Goal: Task Accomplishment & Management: Manage account settings

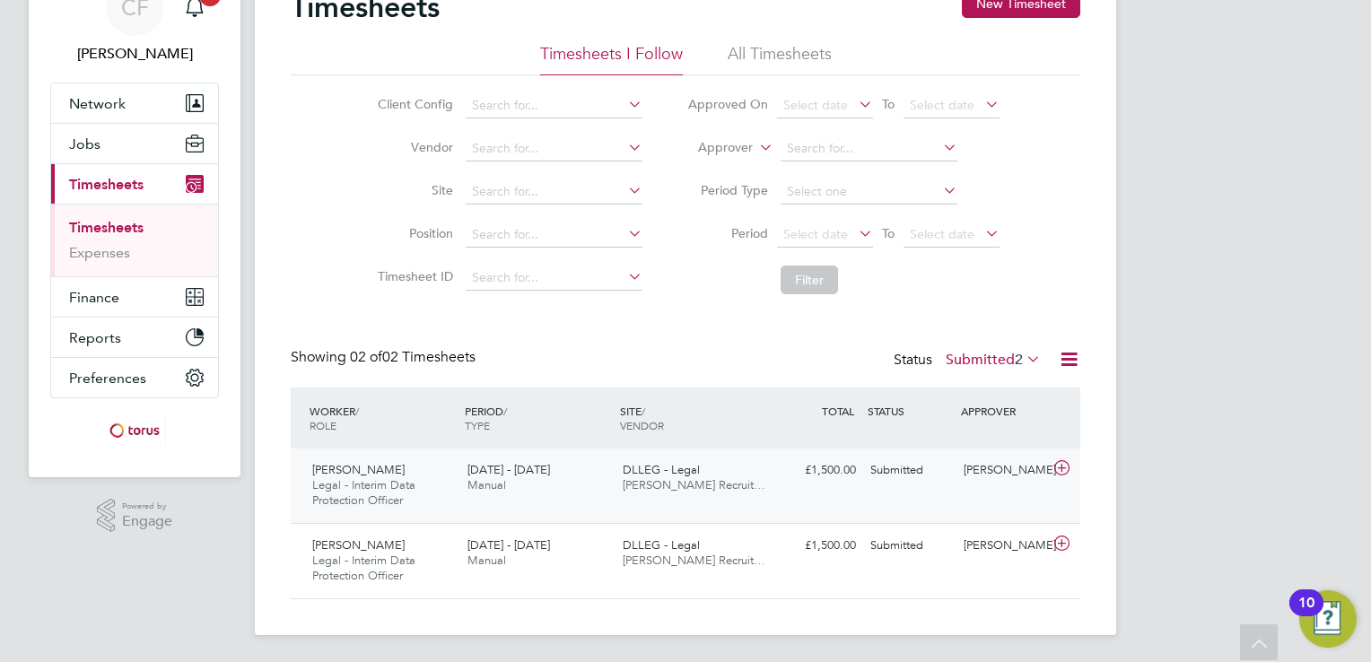
scroll to position [45, 156]
click at [669, 472] on span "DLLEG - Legal" at bounding box center [661, 469] width 77 height 15
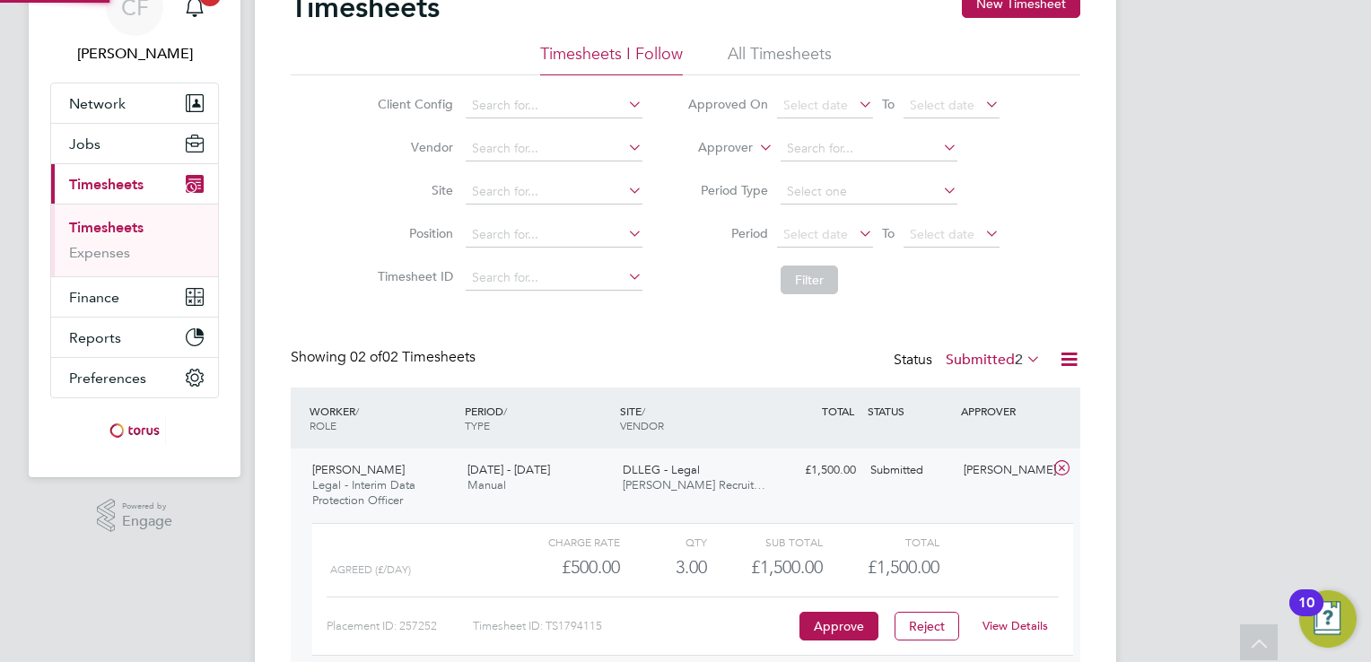
scroll to position [30, 174]
click at [836, 624] on button "Approve" at bounding box center [839, 626] width 79 height 29
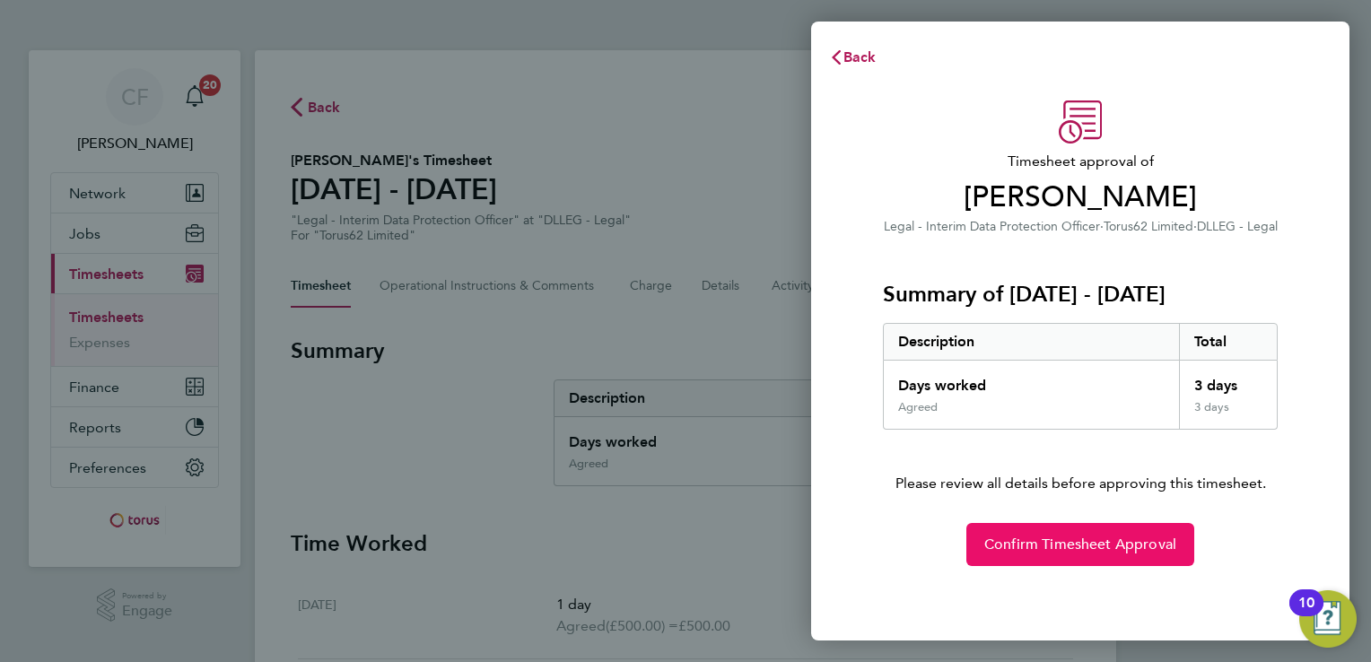
click at [1095, 542] on span "Confirm Timesheet Approval" at bounding box center [1081, 545] width 192 height 18
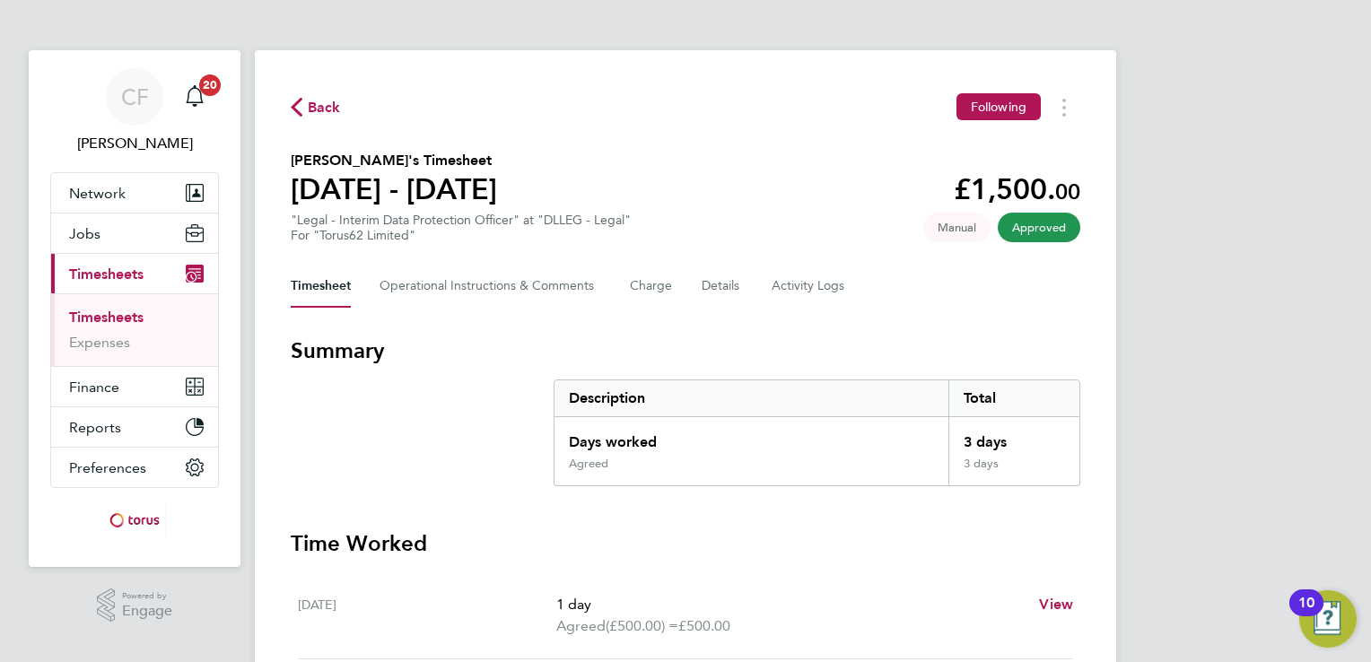
click at [314, 109] on span "Back" at bounding box center [324, 108] width 33 height 22
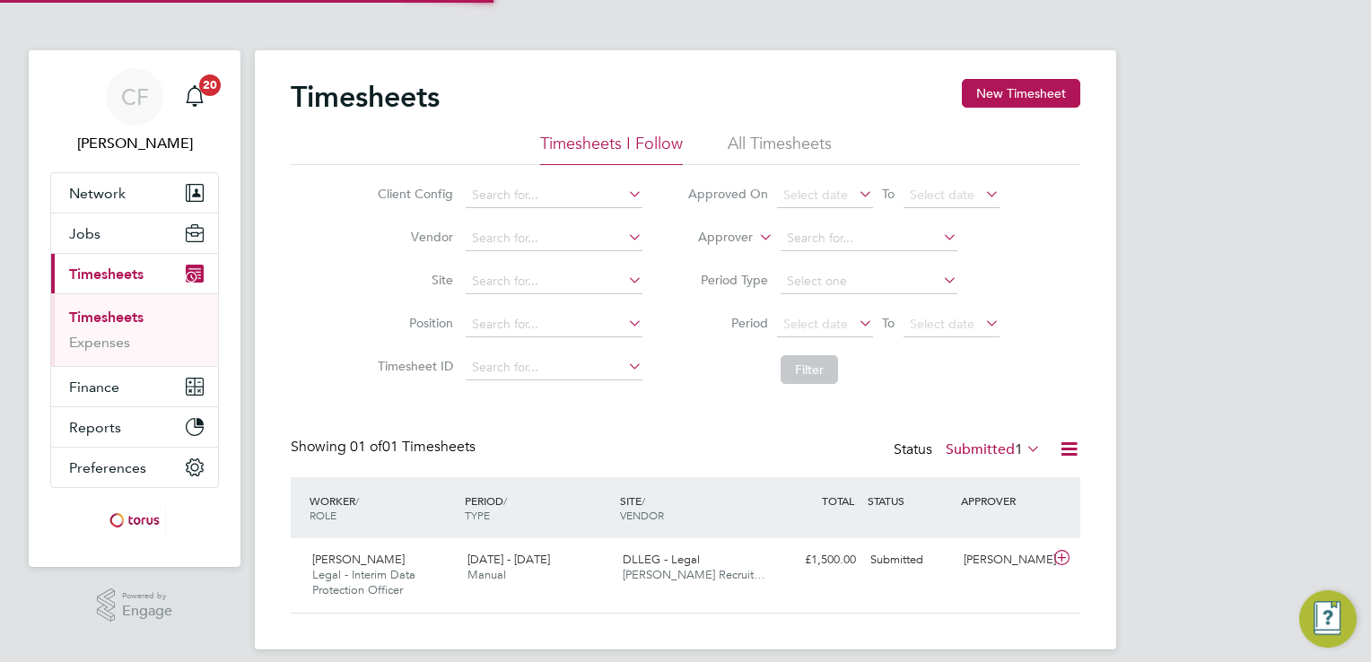
scroll to position [45, 156]
click at [700, 563] on div "DLLEG - Legal James Andrews Recruit…" at bounding box center [693, 568] width 155 height 45
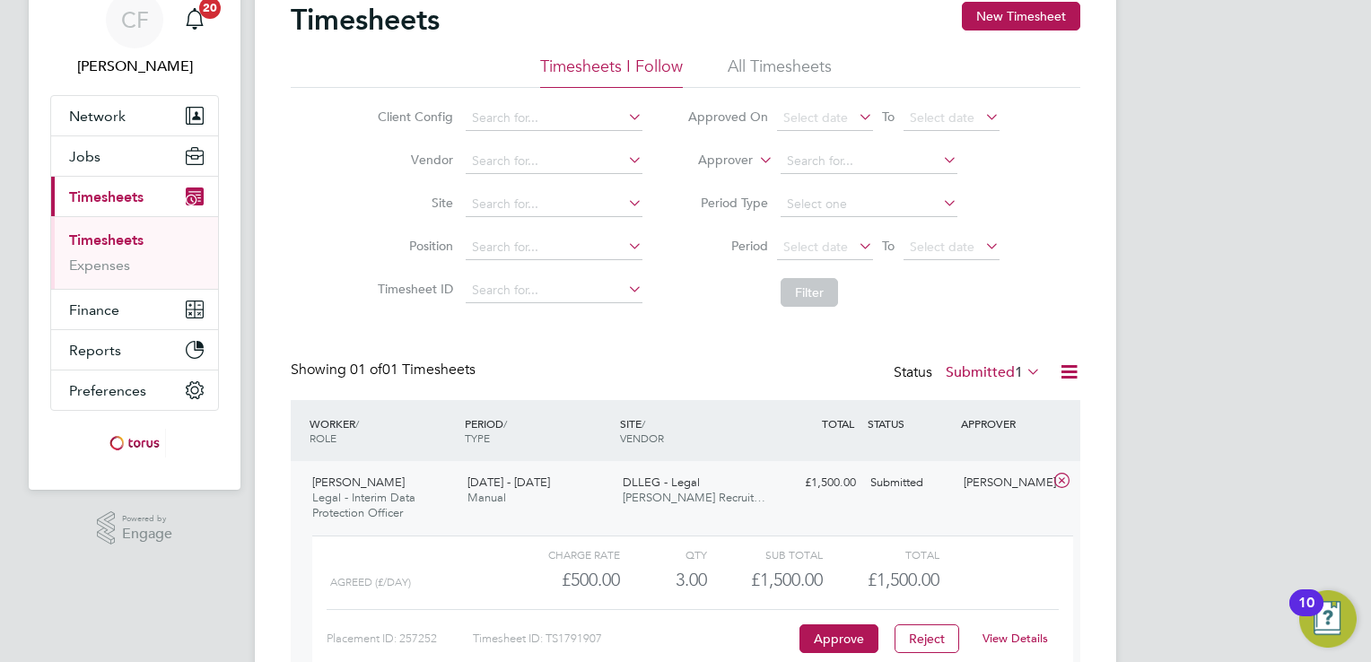
scroll to position [179, 0]
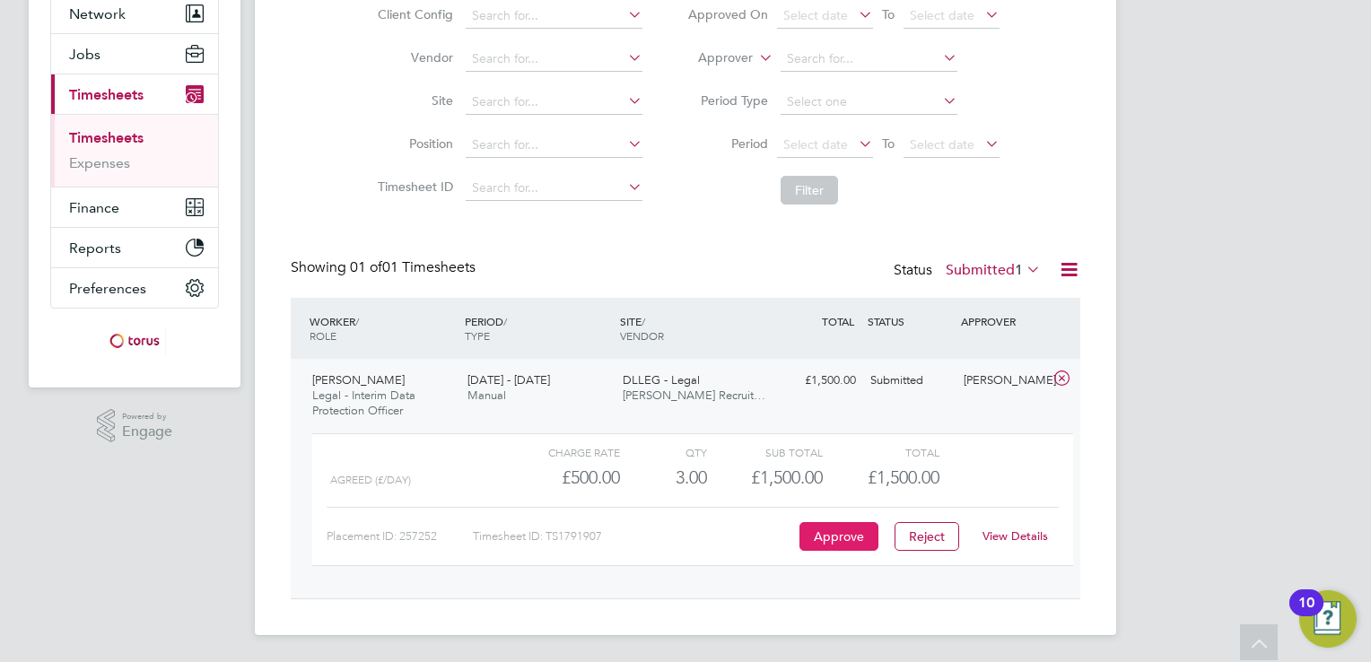
click at [847, 536] on button "Approve" at bounding box center [839, 536] width 79 height 29
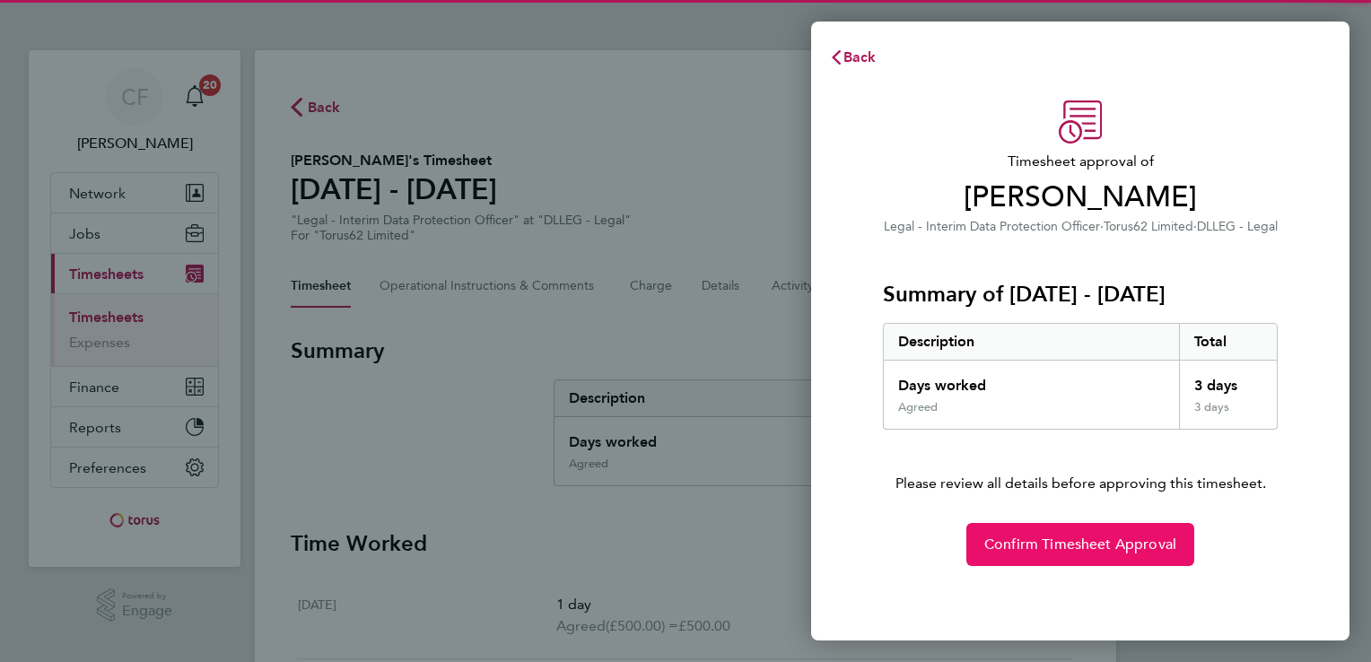
click at [1053, 544] on span "Confirm Timesheet Approval" at bounding box center [1081, 545] width 192 height 18
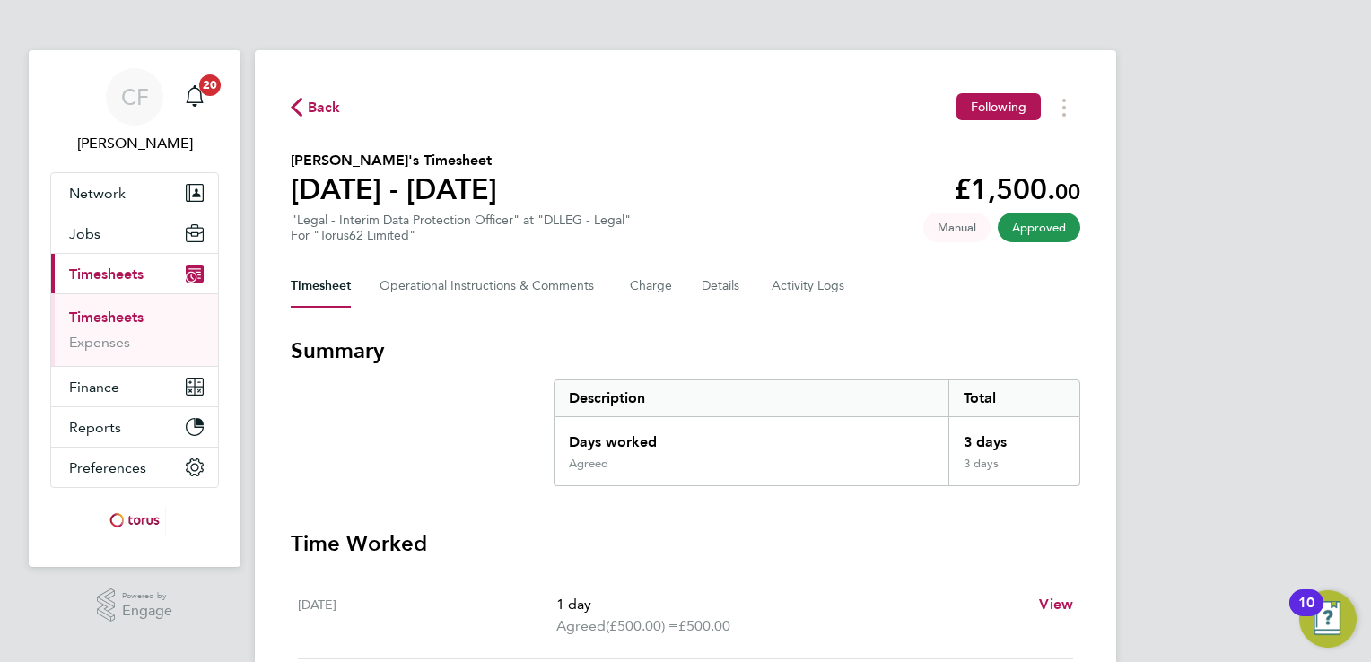
click at [302, 111] on icon "button" at bounding box center [297, 107] width 12 height 19
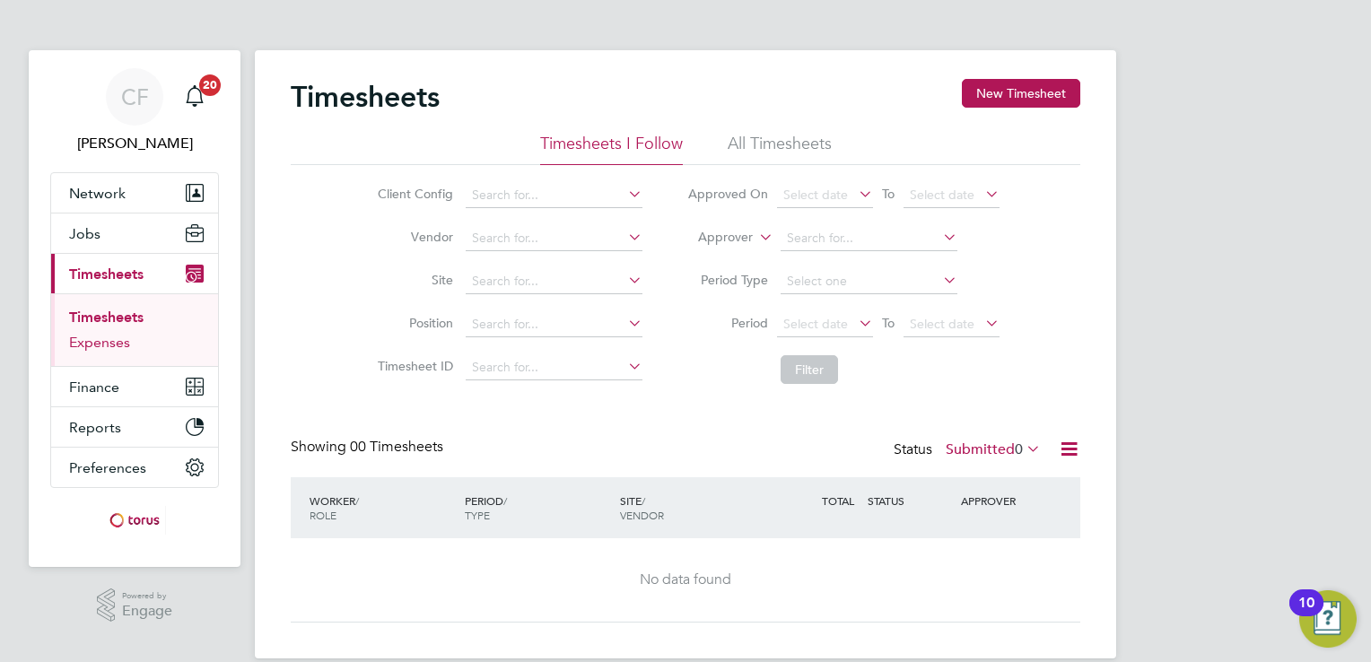
click at [115, 339] on link "Expenses" at bounding box center [99, 342] width 61 height 17
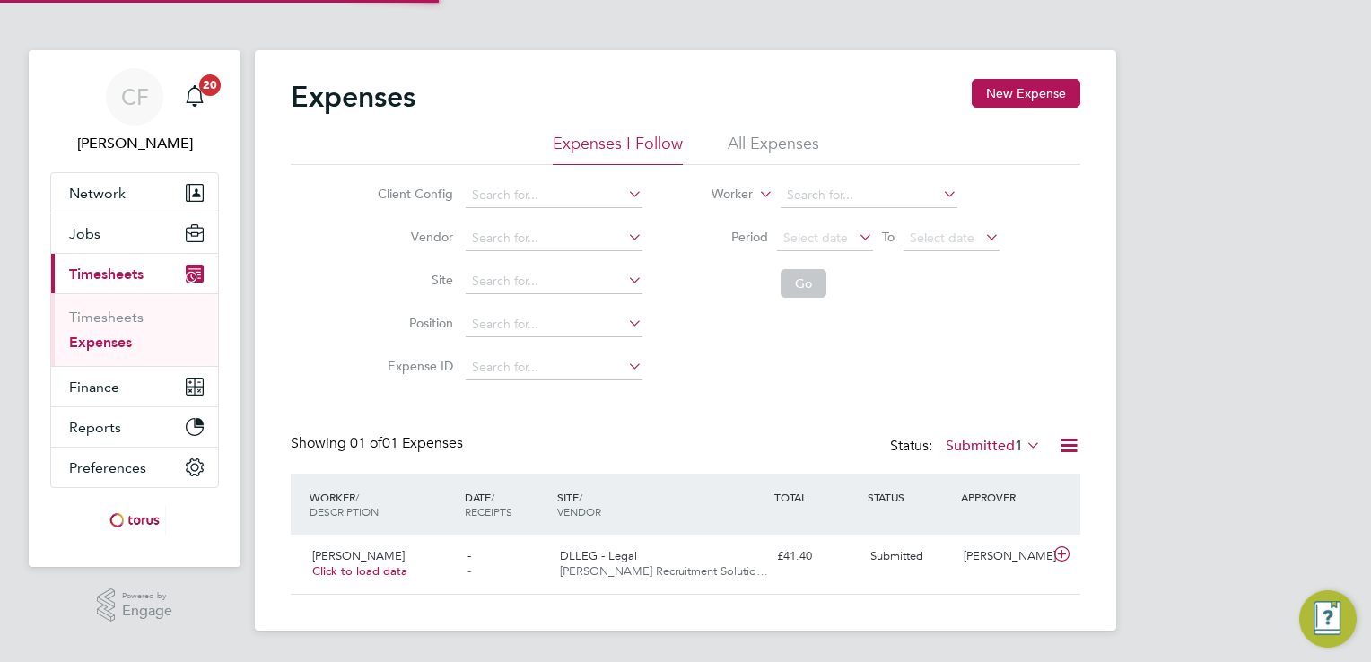
scroll to position [45, 217]
click at [657, 566] on span "James Andrews Recruitment Solutio…" at bounding box center [664, 571] width 208 height 15
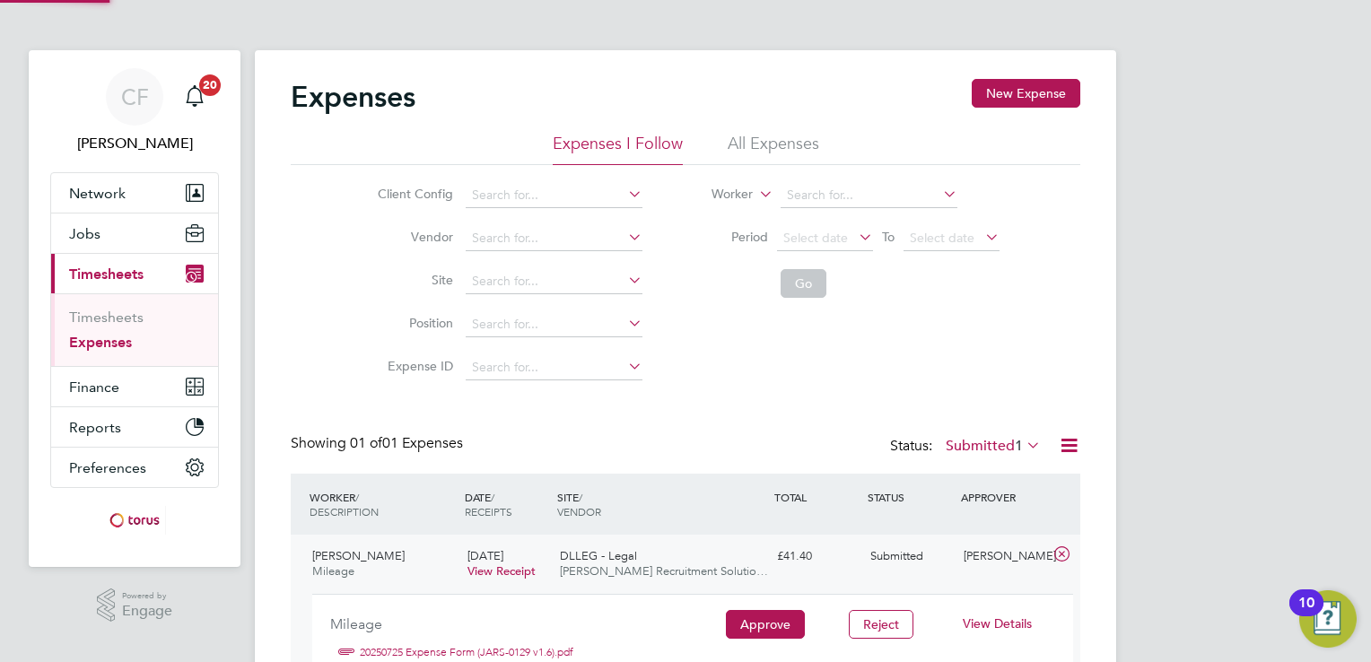
scroll to position [30, 323]
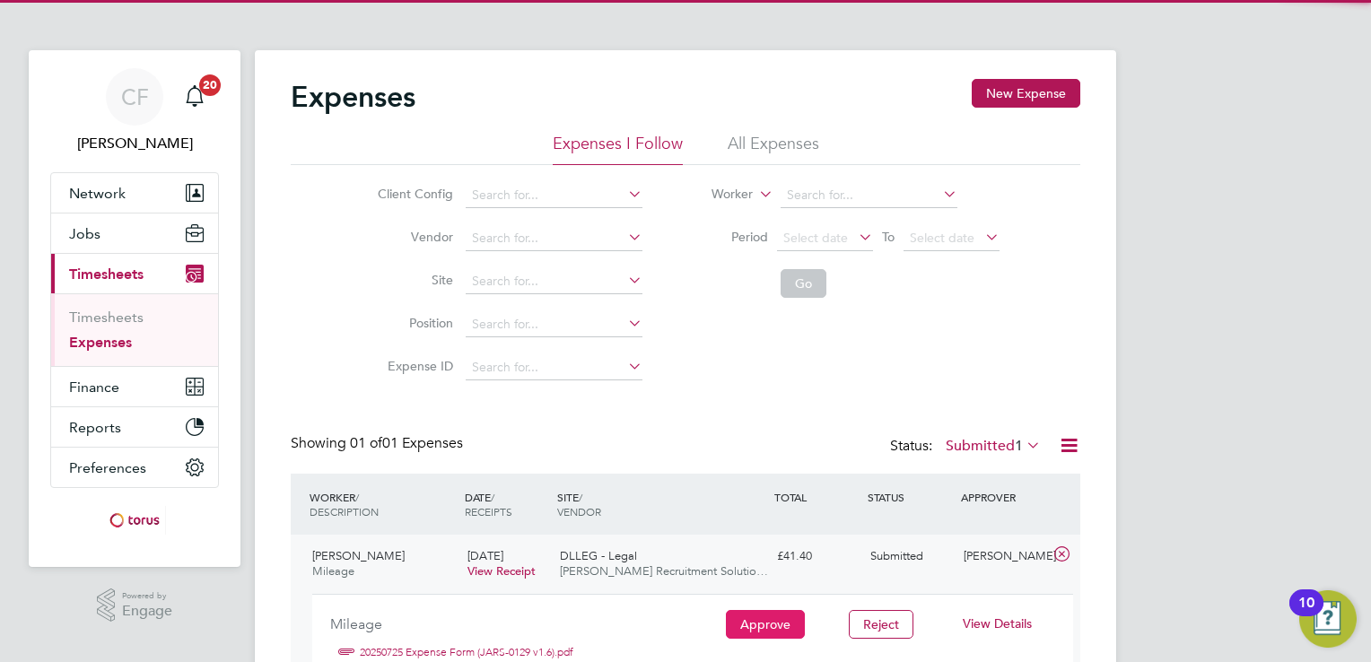
click at [761, 623] on button "Approve" at bounding box center [765, 624] width 79 height 29
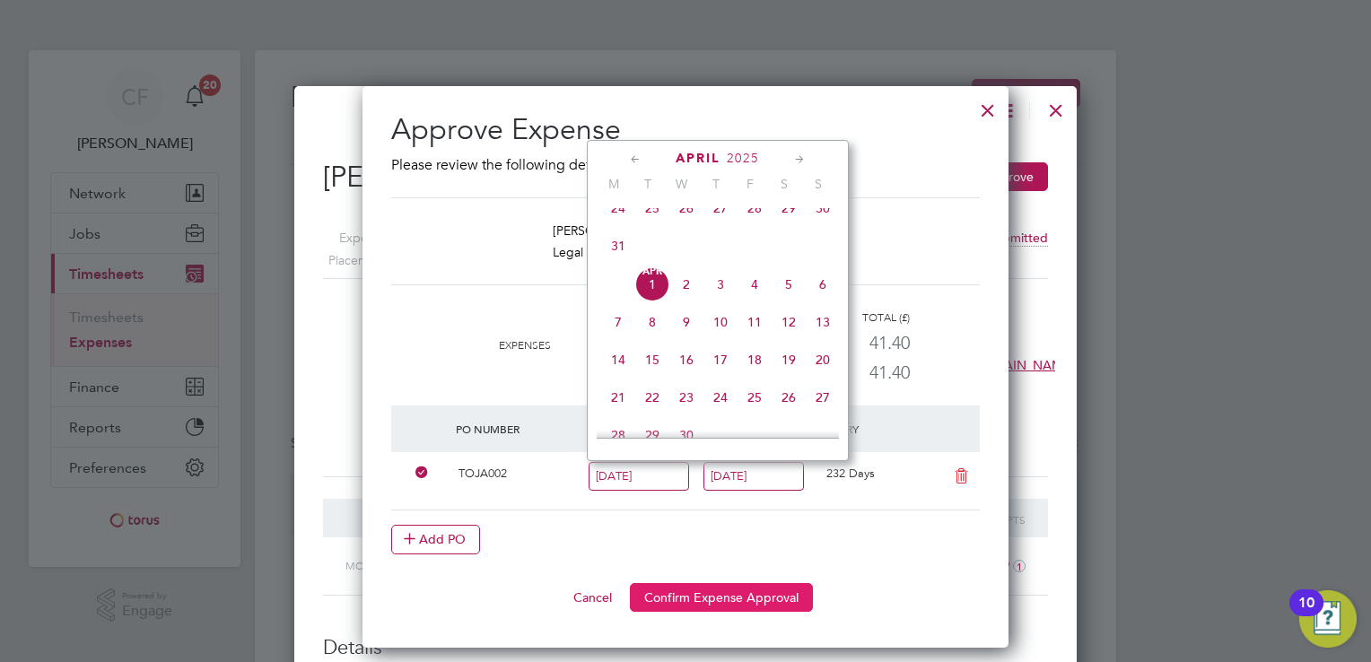
click at [711, 589] on button "Confirm Expense Approval" at bounding box center [721, 597] width 183 height 29
